Goal: Task Accomplishment & Management: Complete application form

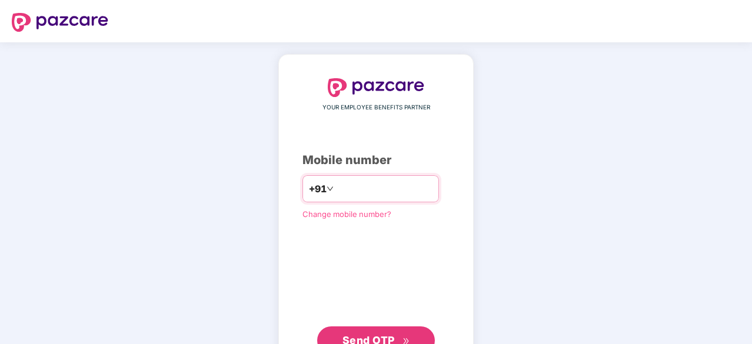
click at [379, 184] on input "number" at bounding box center [384, 189] width 97 height 19
type input "**********"
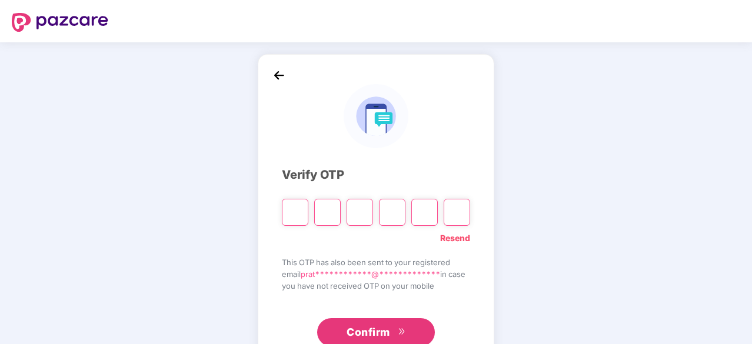
type input "*"
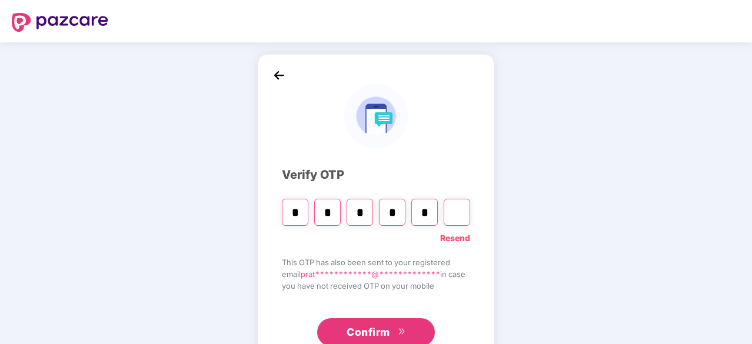
type input "*"
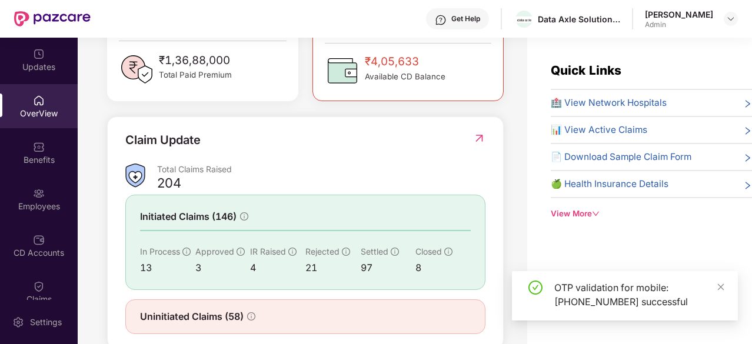
scroll to position [382, 0]
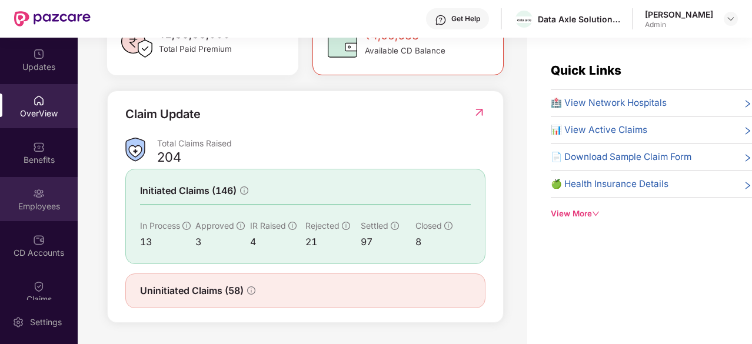
click at [30, 208] on div "Employees" at bounding box center [39, 207] width 78 height 12
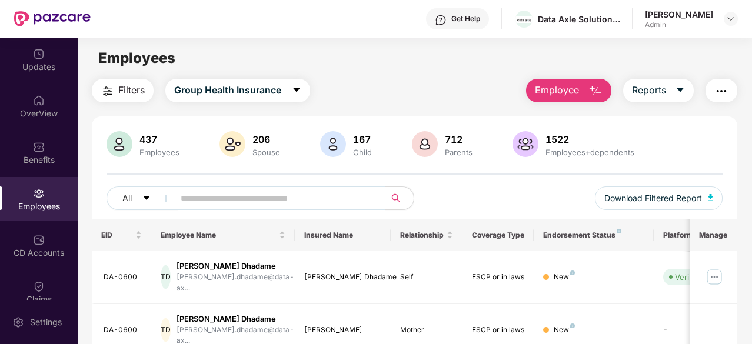
click at [572, 92] on span "Employee" at bounding box center [557, 90] width 44 height 15
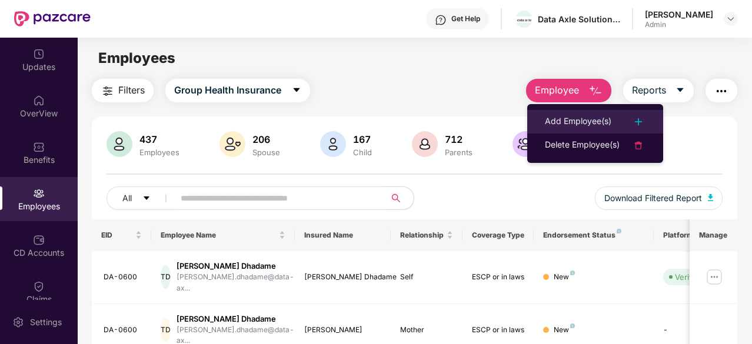
click at [597, 121] on div "Add Employee(s)" at bounding box center [578, 122] width 67 height 14
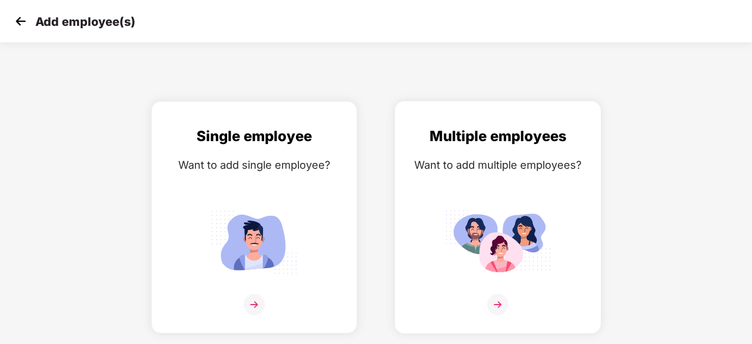
click at [518, 207] on img at bounding box center [498, 242] width 106 height 74
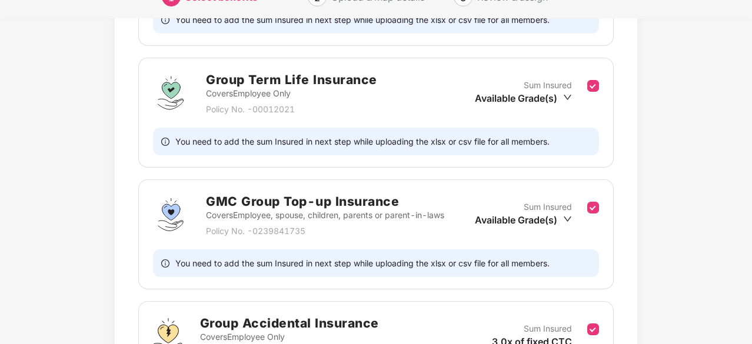
scroll to position [346, 0]
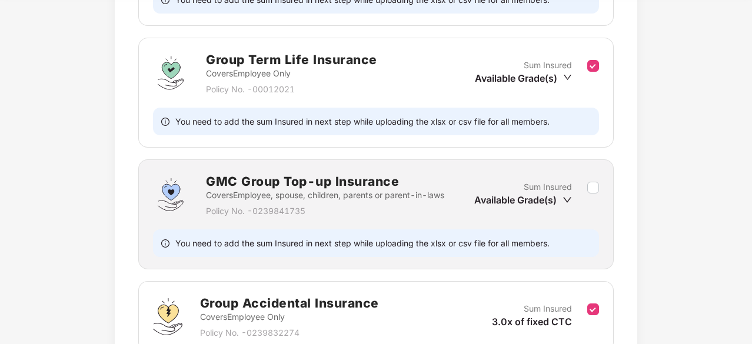
click at [566, 197] on icon "down" at bounding box center [567, 199] width 9 height 9
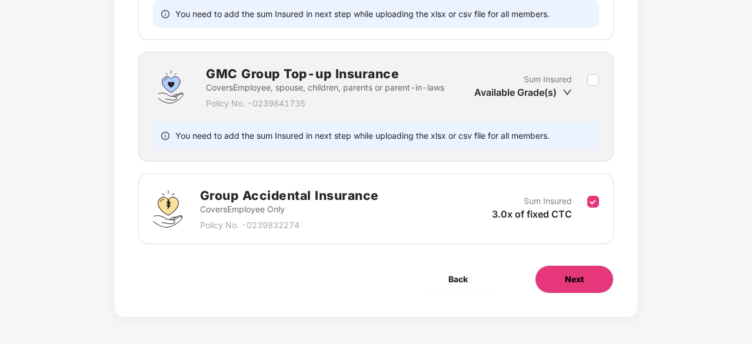
click at [582, 279] on span "Next" at bounding box center [574, 279] width 19 height 13
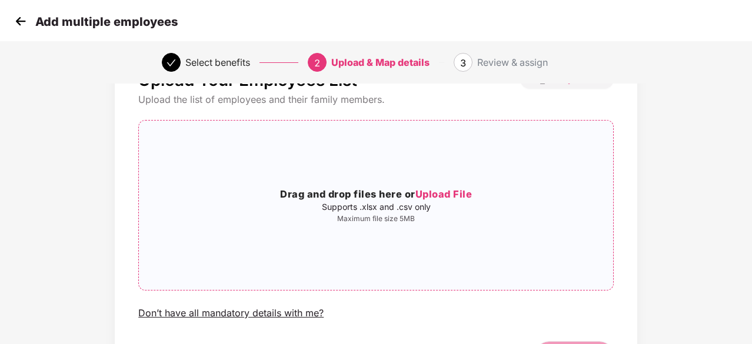
scroll to position [0, 0]
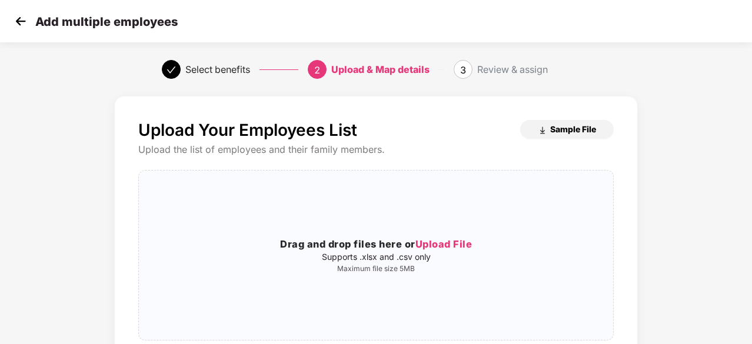
click at [570, 131] on span "Sample File" at bounding box center [573, 129] width 46 height 11
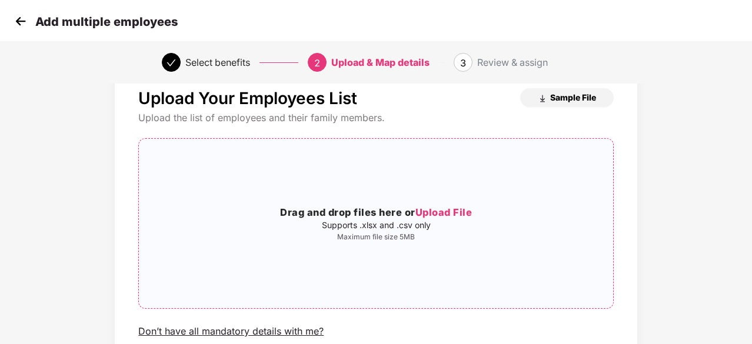
scroll to position [59, 0]
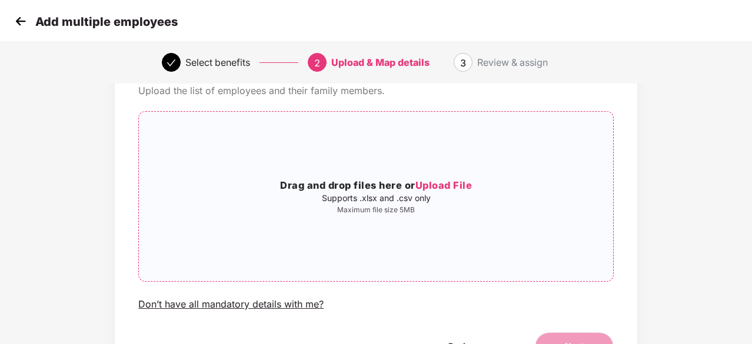
click at [466, 187] on span "Upload File" at bounding box center [444, 186] width 57 height 12
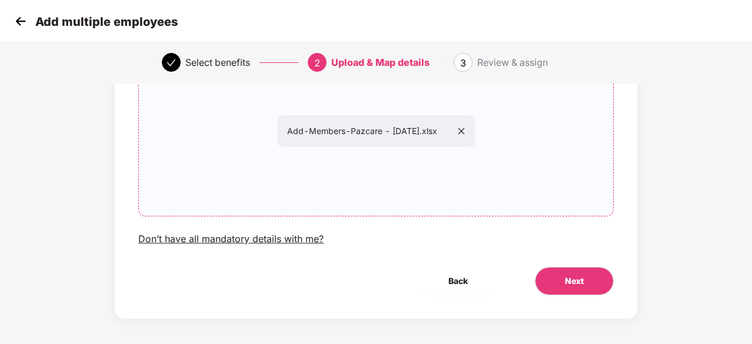
scroll to position [128, 0]
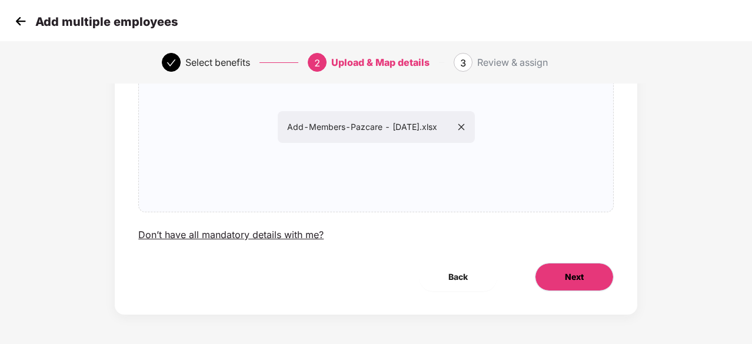
click at [557, 270] on button "Next" at bounding box center [574, 277] width 79 height 28
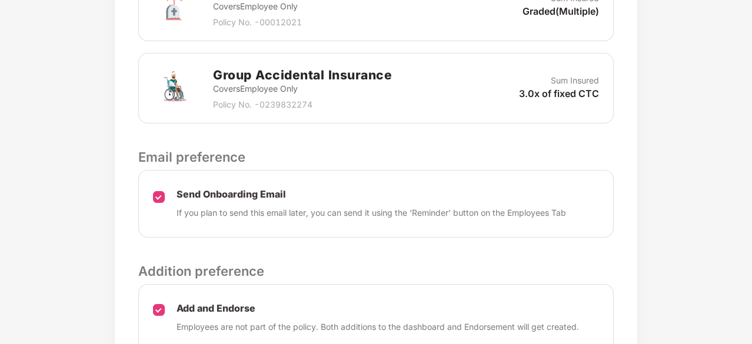
scroll to position [601, 0]
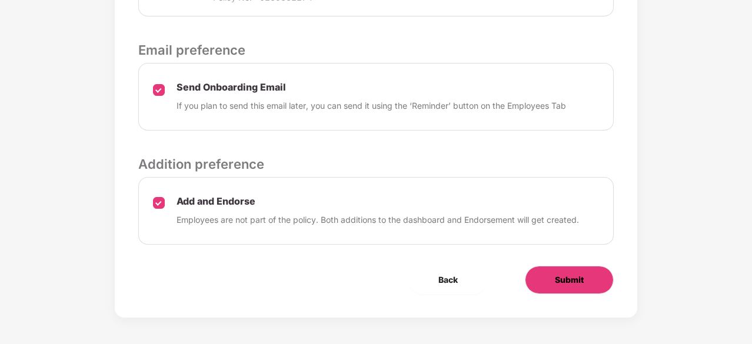
click at [566, 282] on span "Submit" at bounding box center [569, 280] width 29 height 13
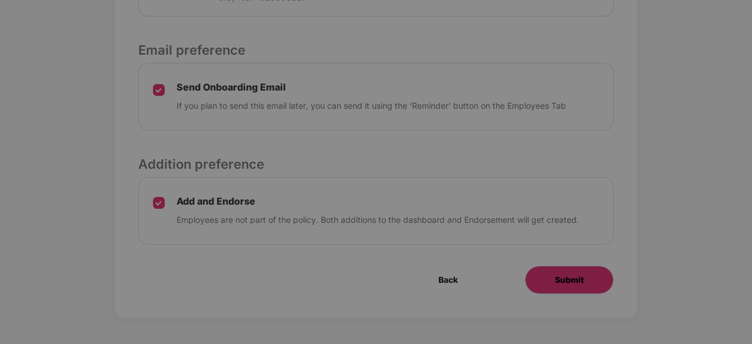
scroll to position [0, 0]
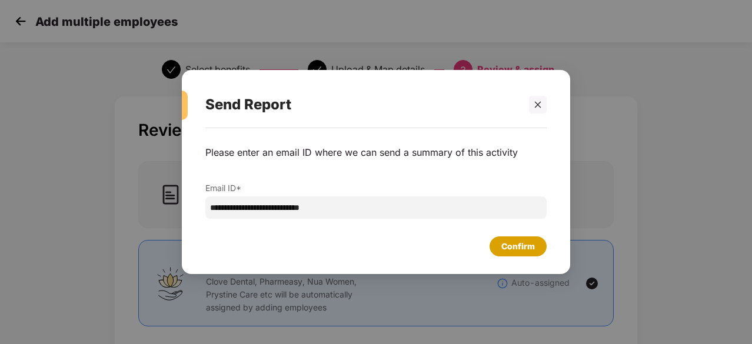
click at [500, 249] on div "Confirm" at bounding box center [518, 247] width 57 height 20
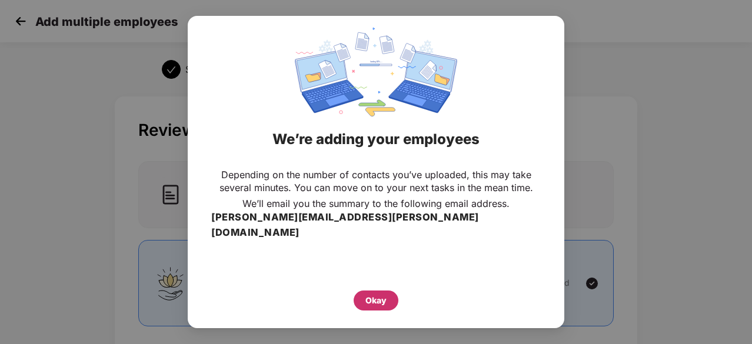
click at [370, 294] on div "Okay" at bounding box center [376, 300] width 21 height 13
